Goal: Check status: Check status

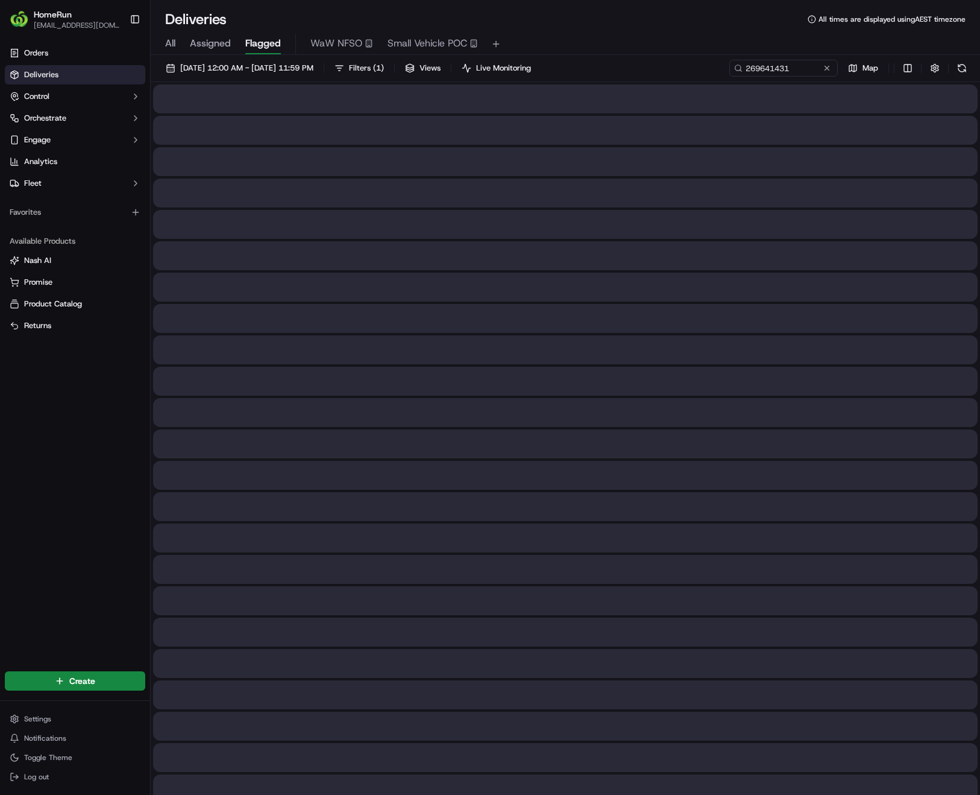
type input "269641431"
click at [173, 45] on span "All" at bounding box center [170, 43] width 10 height 14
click at [792, 68] on input "269641431" at bounding box center [765, 68] width 145 height 17
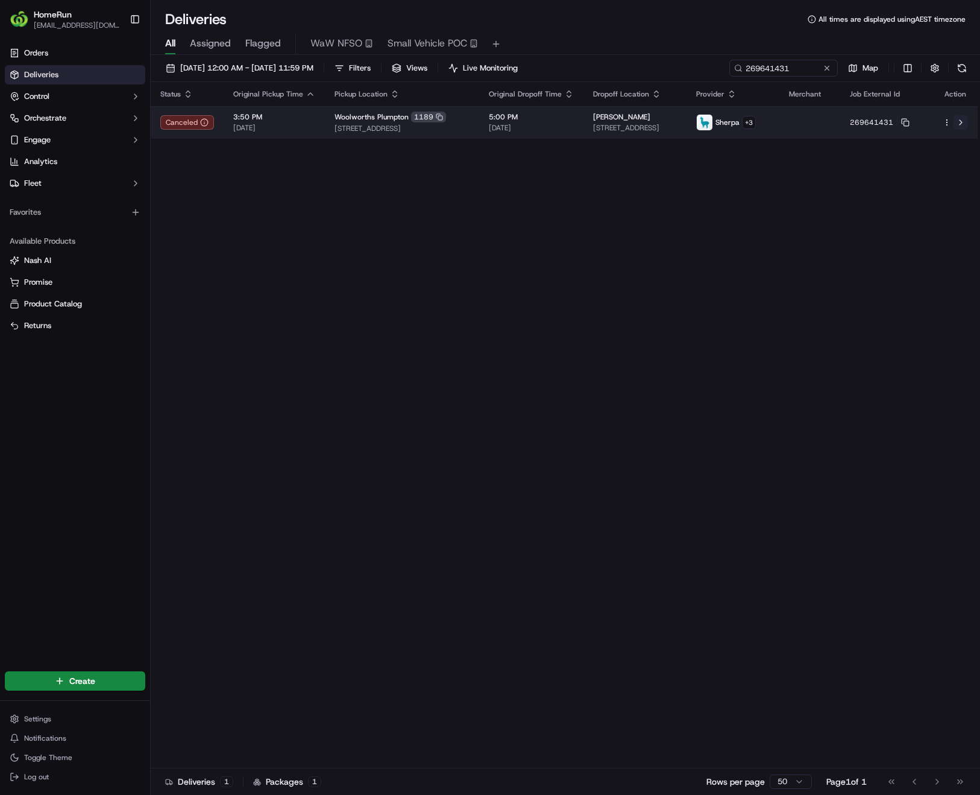
click at [960, 124] on button at bounding box center [961, 122] width 14 height 14
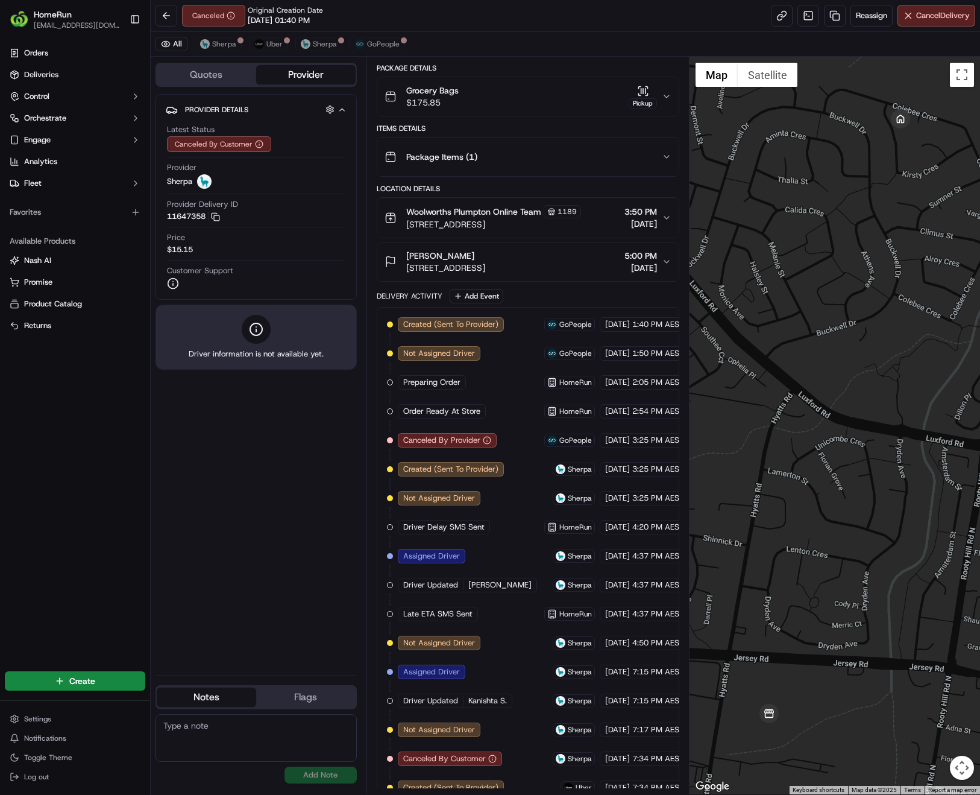
scroll to position [244, 0]
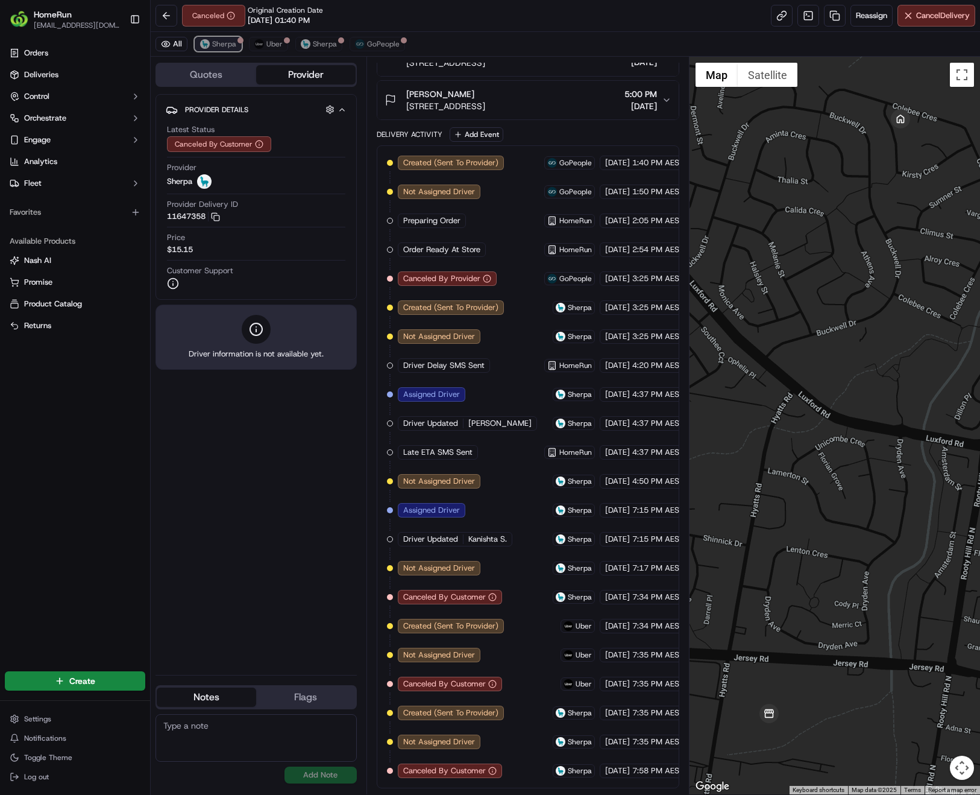
click at [216, 46] on span "Sherpa" at bounding box center [224, 44] width 24 height 10
